Goal: Task Accomplishment & Management: Complete application form

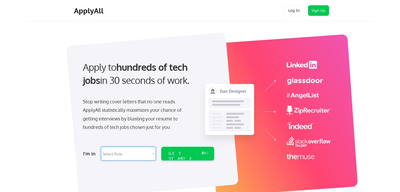
click at [129, 156] on select "Select Role Software Engineering Product Management Customer Success Sales UI/U…" at bounding box center [128, 154] width 55 height 14
select select ""sales0""
click at [101, 147] on select "Select Role Software Engineering Product Management Customer Success Sales UI/U…" at bounding box center [128, 154] width 55 height 14
select select ""sales0""
click at [178, 154] on div "GET STARTED" at bounding box center [183, 158] width 28 height 15
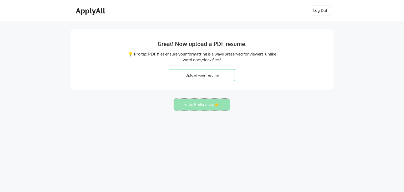
click at [202, 108] on button "Enter Preferences 👉" at bounding box center [202, 105] width 56 height 12
click at [209, 104] on button "Enter Preferences 👉" at bounding box center [202, 105] width 56 height 12
click at [205, 78] on input "file" at bounding box center [201, 74] width 65 height 11
type input "C:\fakepath\[PERSON_NAME] C.R..pdf"
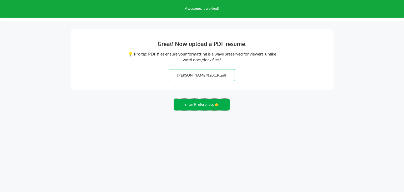
click at [197, 106] on button "Enter Preferences 👉" at bounding box center [202, 105] width 56 height 12
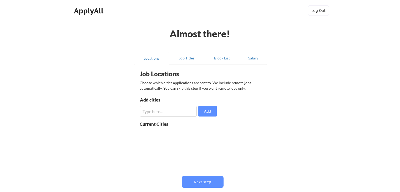
click at [290, 136] on div "Almost there! Locations Job Titles Block List Salary Job Locations Choose which…" at bounding box center [200, 129] width 400 height 258
click at [288, 98] on div "Almost there! Locations Job Titles Block List Salary Job Locations Choose which…" at bounding box center [200, 129] width 400 height 258
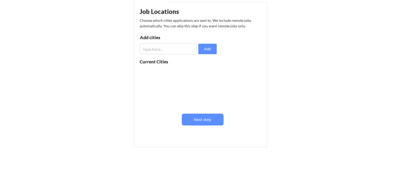
scroll to position [63, 0]
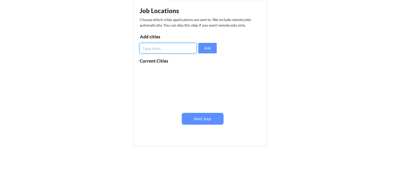
click at [178, 49] on input "input" at bounding box center [168, 48] width 57 height 11
type input "remote"
click at [293, 79] on div "Almost there! Locations Job Titles Block List Salary Job Locations Choose which…" at bounding box center [200, 66] width 400 height 258
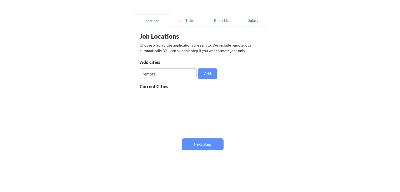
scroll to position [11, 0]
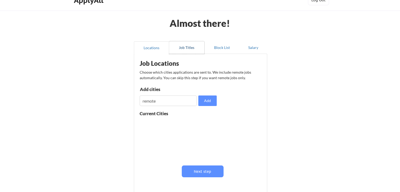
click at [186, 43] on button "Job Titles" at bounding box center [186, 47] width 35 height 13
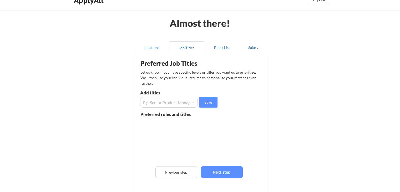
click at [298, 137] on div "Almost there! Locations Job Titles Block List Salary Preferred Job Titles Let u…" at bounding box center [200, 122] width 400 height 267
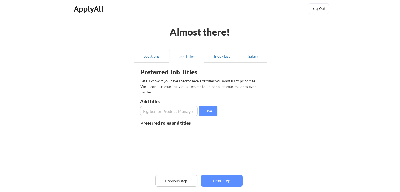
scroll to position [0, 0]
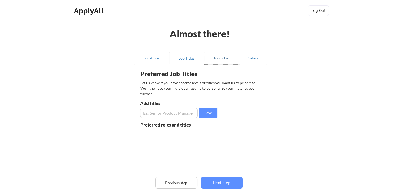
click at [225, 58] on button "Block List" at bounding box center [221, 58] width 35 height 13
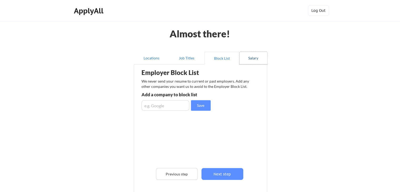
click at [252, 56] on button "Salary" at bounding box center [254, 58] width 28 height 13
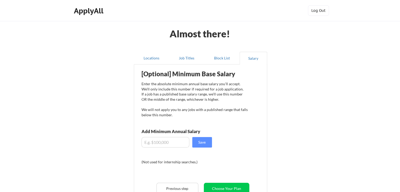
click at [284, 103] on div "Almost there! Locations Job Titles Block List Salary Employer Block List We nev…" at bounding box center [200, 136] width 400 height 272
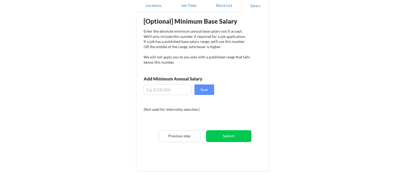
scroll to position [42, 0]
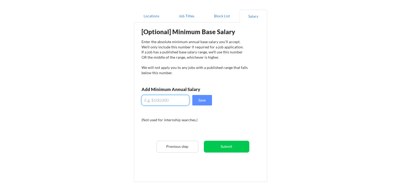
click at [160, 101] on input "input" at bounding box center [165, 100] width 48 height 11
type input "$100,000"
click at [202, 102] on button "Save" at bounding box center [202, 100] width 20 height 11
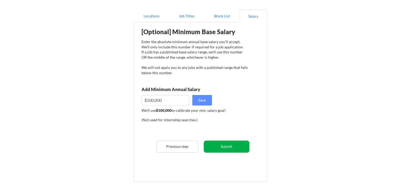
click at [227, 146] on button "Submit" at bounding box center [226, 147] width 45 height 12
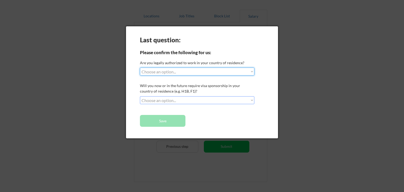
click at [200, 69] on select "Choose an option... Yes, I am a US Citizen Yes, I am a Canadian Citizen Yes, I …" at bounding box center [197, 72] width 114 height 8
select select ""no__i_am_not__yet__authorized""
click at [140, 68] on select "Choose an option... Yes, I am a US Citizen Yes, I am a Canadian Citizen Yes, I …" at bounding box center [197, 72] width 114 height 8
click at [190, 100] on select "Choose an option... No, I will not need sponsorship Yes, I will need sponsorship" at bounding box center [197, 100] width 114 height 8
select select ""yes__i_will_need_sponsorship""
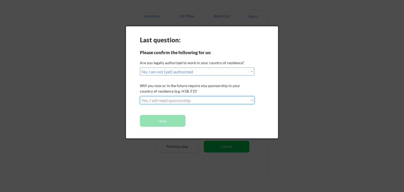
click at [140, 96] on select "Choose an option... No, I will not need sponsorship Yes, I will need sponsorship" at bounding box center [197, 100] width 114 height 8
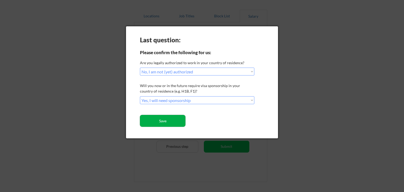
click at [174, 119] on button "Save" at bounding box center [162, 121] width 45 height 12
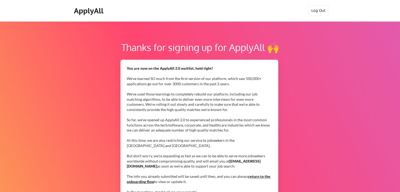
click at [316, 138] on div "Thanks for signing up for ApplyAll 🙌 You are now on the ApplyAll 2.0 waitlist, …" at bounding box center [200, 181] width 400 height 320
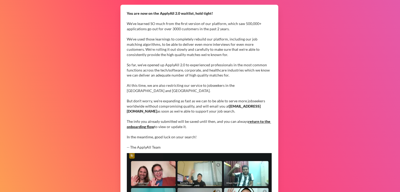
scroll to position [44, 0]
